Goal: Transaction & Acquisition: Purchase product/service

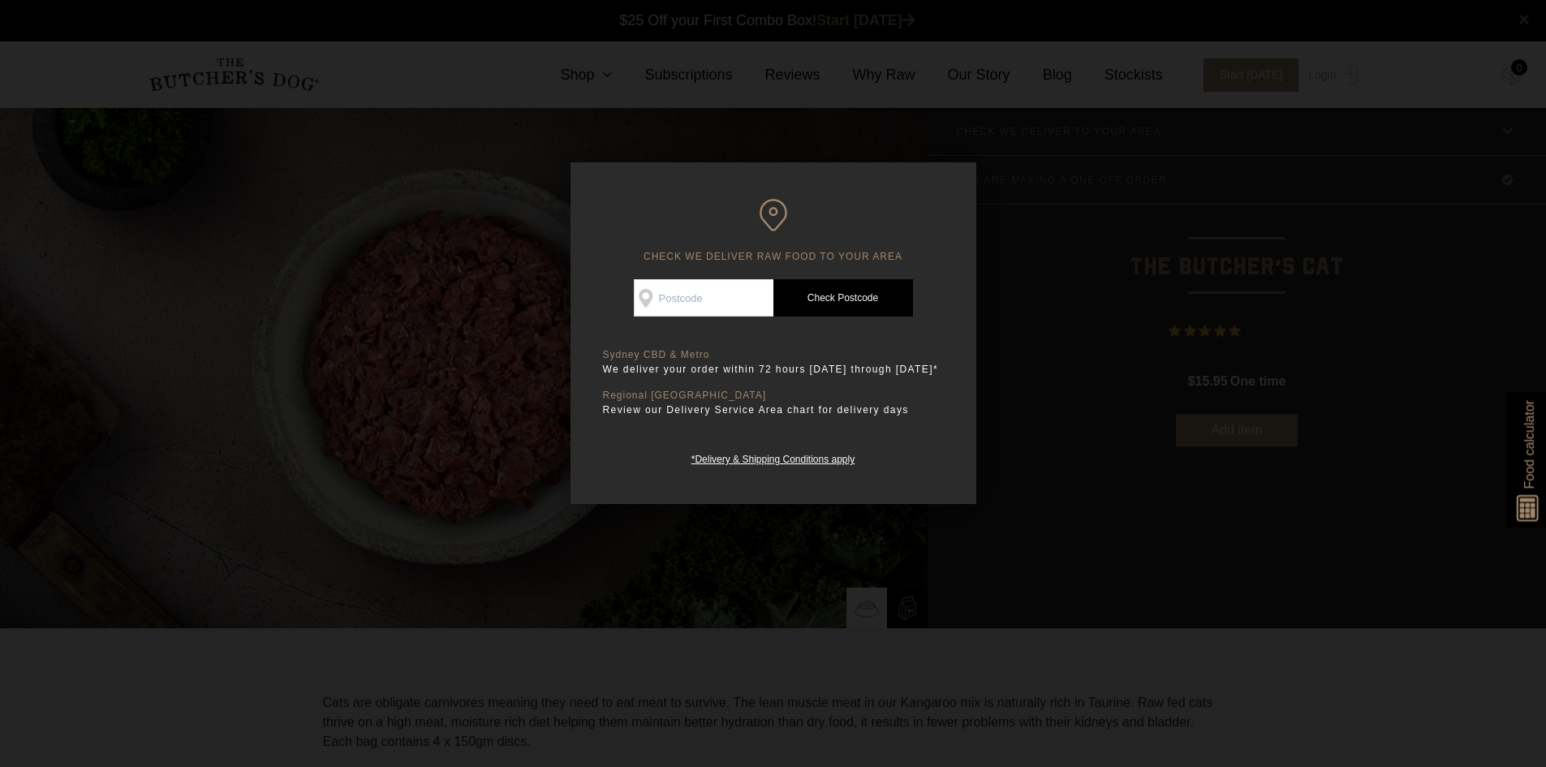
click at [739, 287] on input "Check Availability At" at bounding box center [704, 297] width 140 height 37
type input "2205"
click at [811, 309] on link "Check Postcode" at bounding box center [844, 297] width 140 height 37
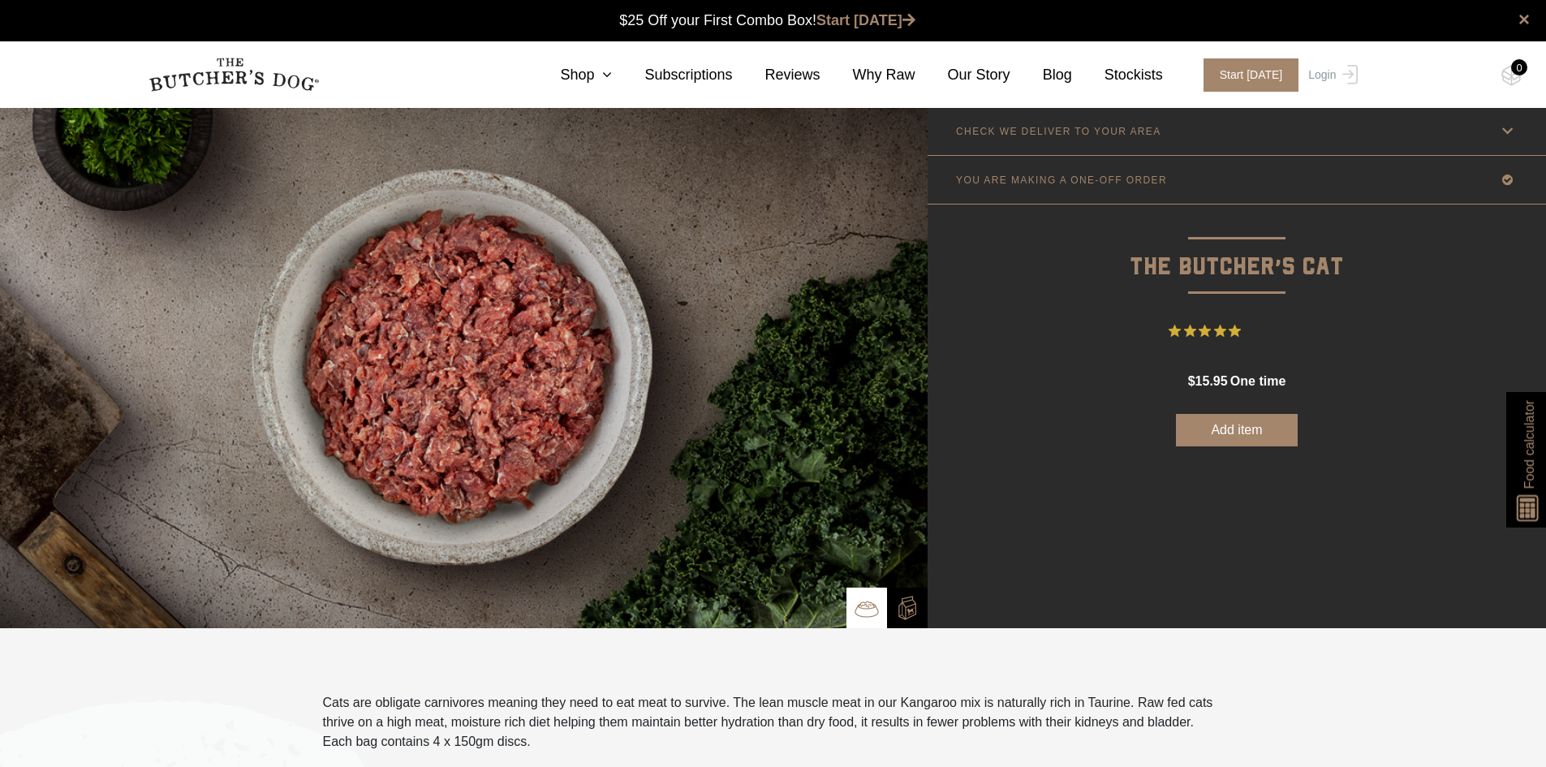
click at [1269, 431] on button "Add item" at bounding box center [1237, 430] width 122 height 32
click at [642, 49] on nav "0 Shop Combo Boxes Treats" at bounding box center [773, 74] width 1299 height 67
click at [612, 72] on icon at bounding box center [603, 74] width 18 height 15
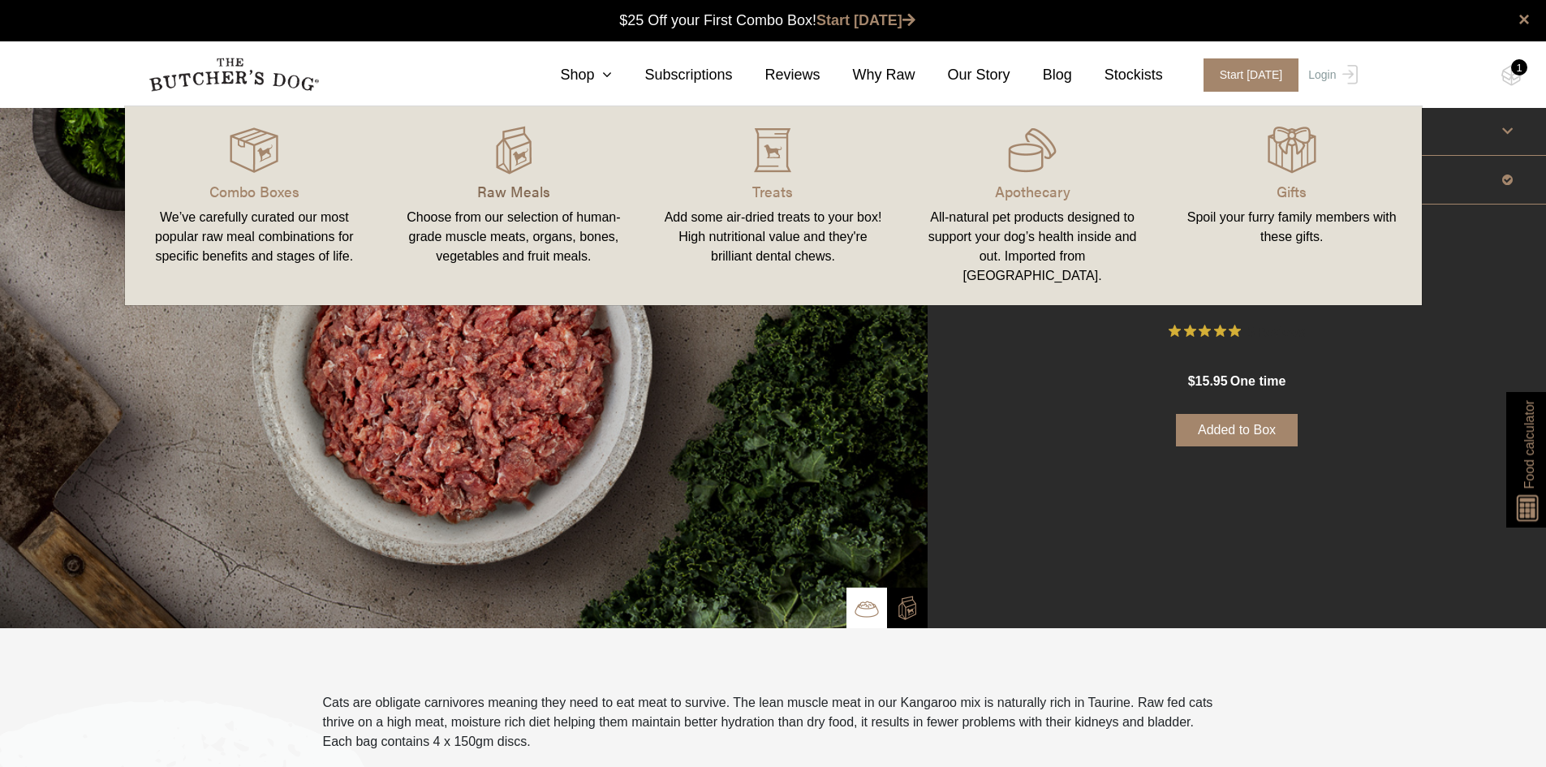
click at [518, 195] on p "Raw Meals" at bounding box center [513, 191] width 221 height 22
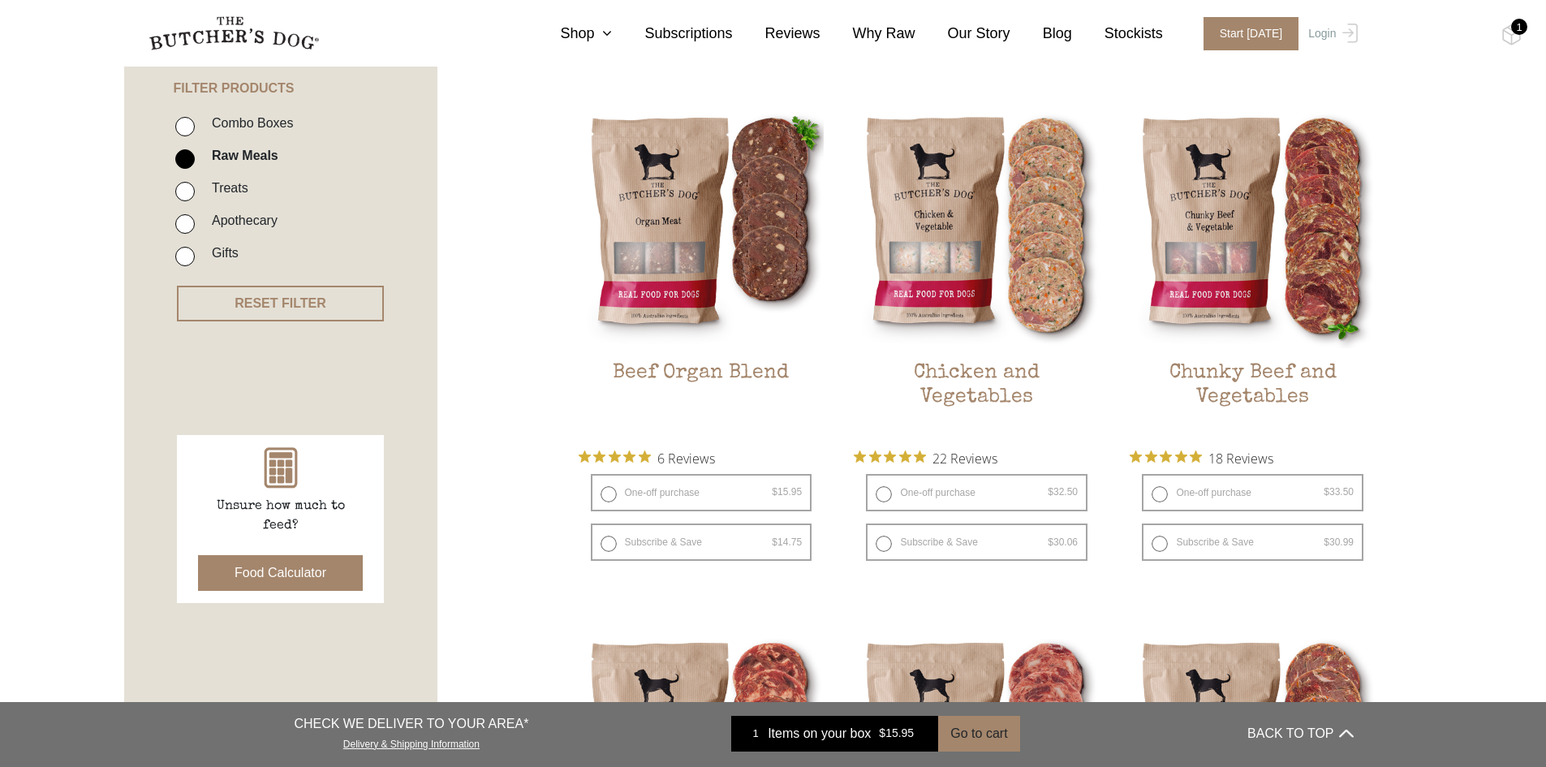
scroll to position [406, 0]
